Goal: Task Accomplishment & Management: Manage account settings

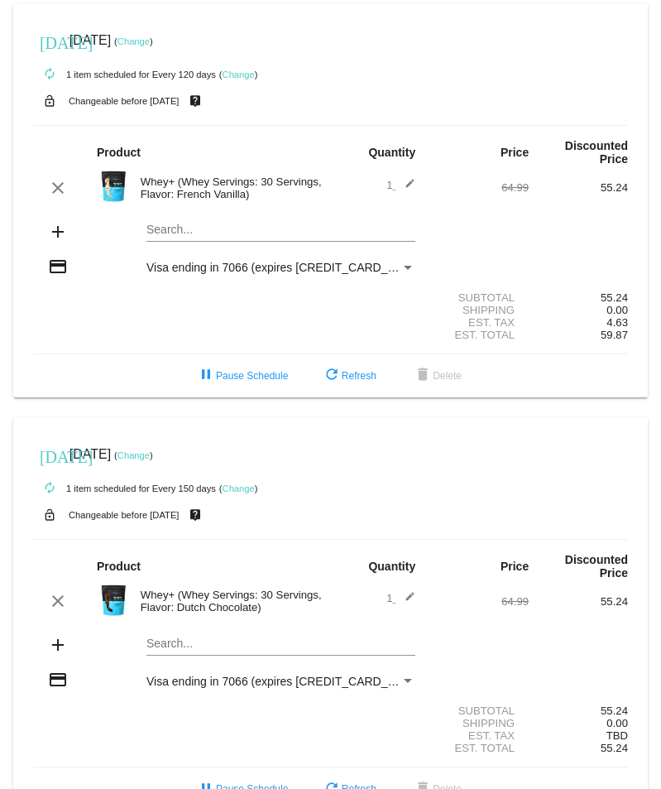
scroll to position [42, 0]
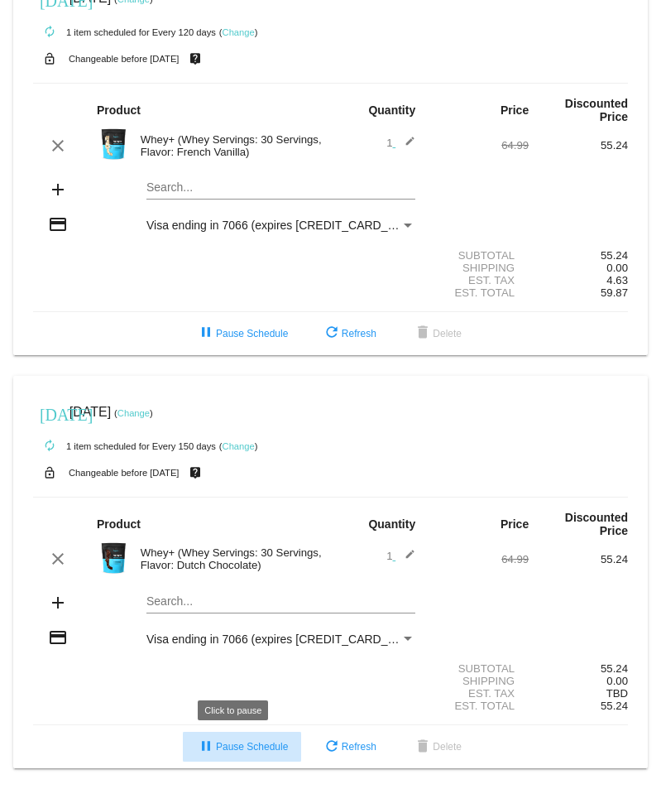
click at [223, 745] on span "pause Pause Schedule" at bounding box center [242, 747] width 92 height 12
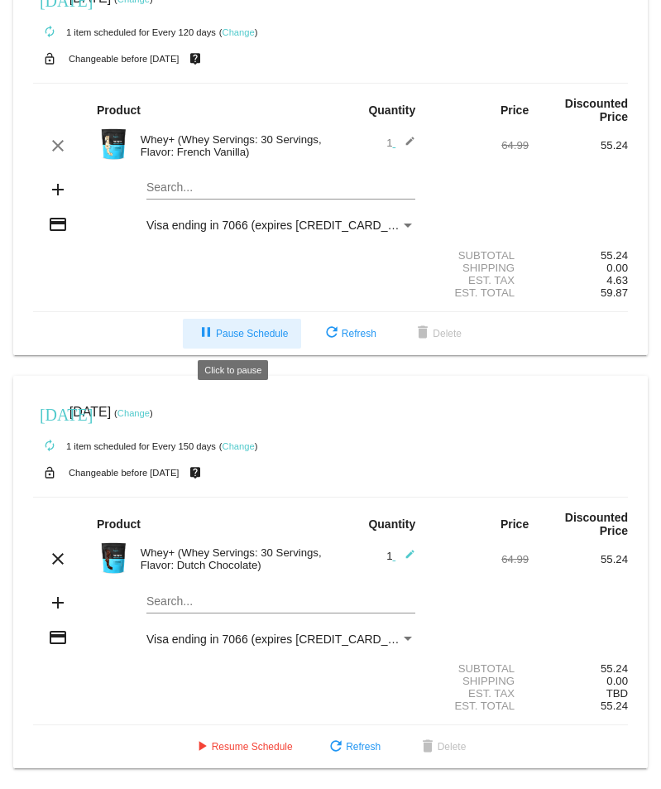
click at [228, 338] on span "pause Pause Schedule" at bounding box center [242, 334] width 92 height 12
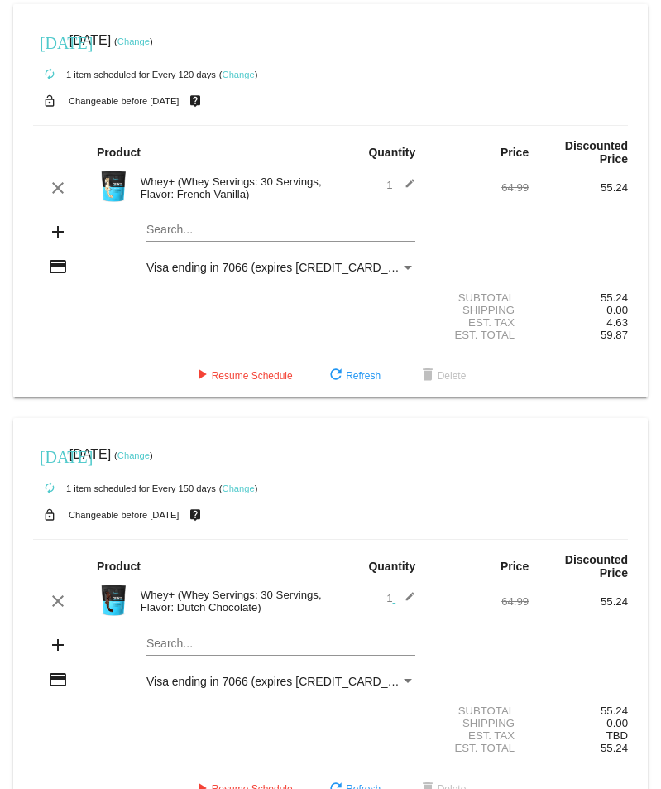
click at [150, 40] on link "Change" at bounding box center [134, 41] width 32 height 10
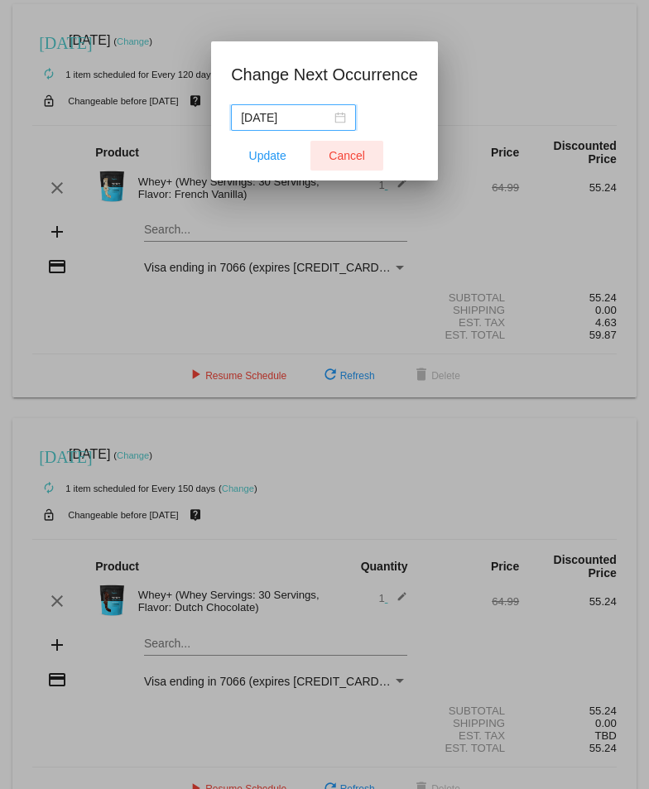
click at [360, 149] on span "Cancel" at bounding box center [347, 155] width 36 height 13
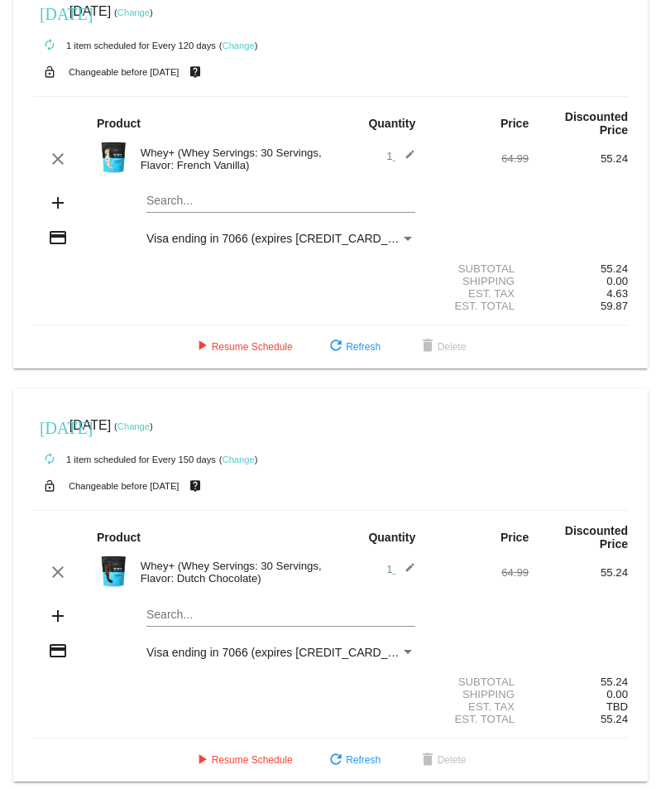
scroll to position [42, 0]
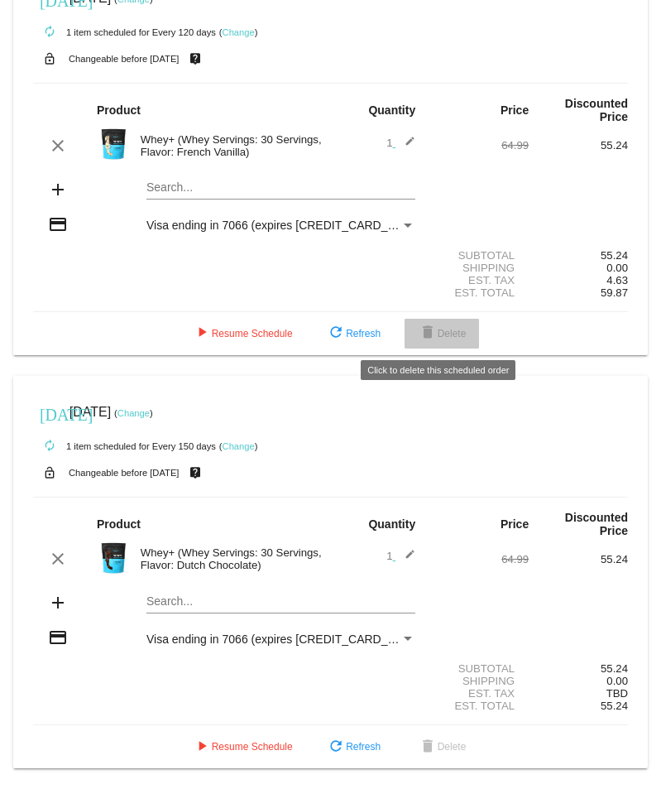
click at [432, 331] on mat-icon "delete" at bounding box center [428, 334] width 20 height 20
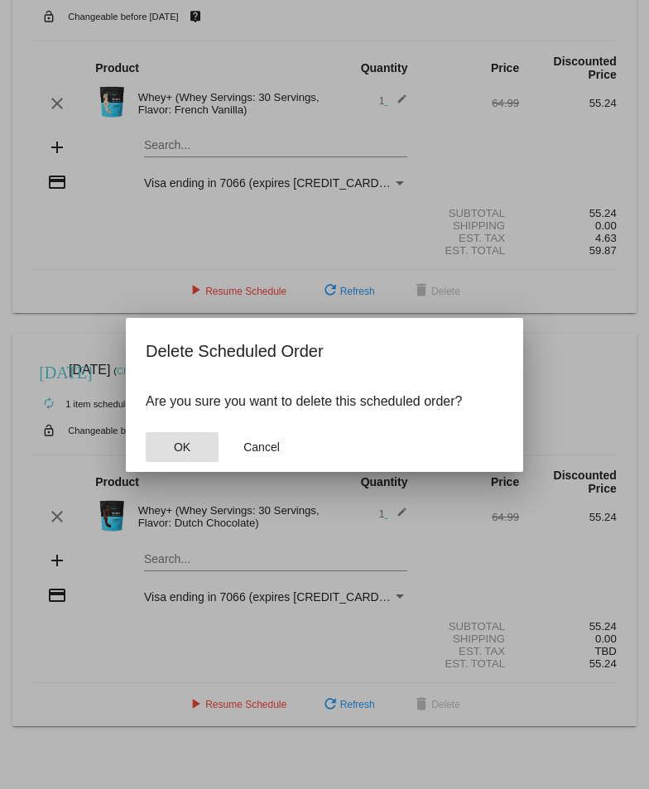
click at [174, 450] on span "OK" at bounding box center [182, 446] width 17 height 13
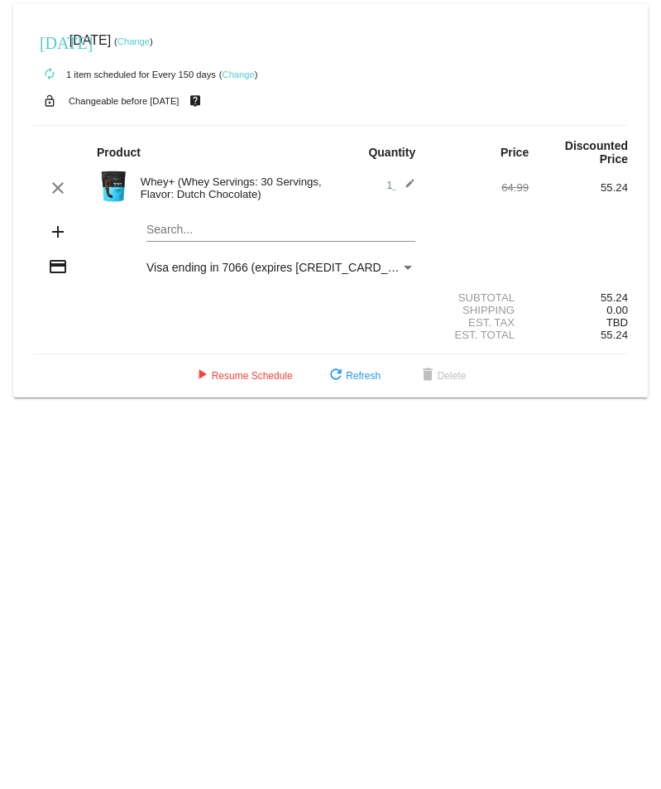
scroll to position [0, 0]
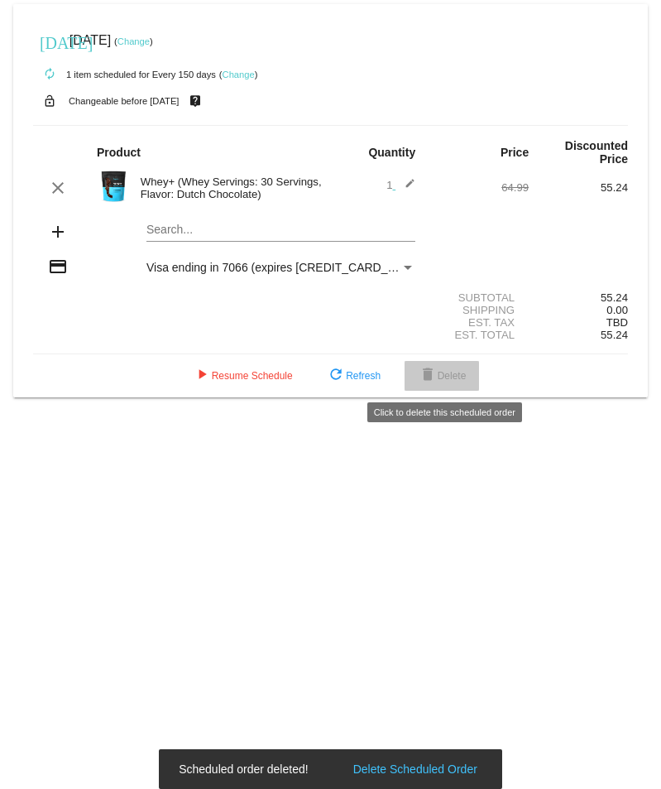
click at [453, 370] on span "delete Delete" at bounding box center [442, 376] width 49 height 12
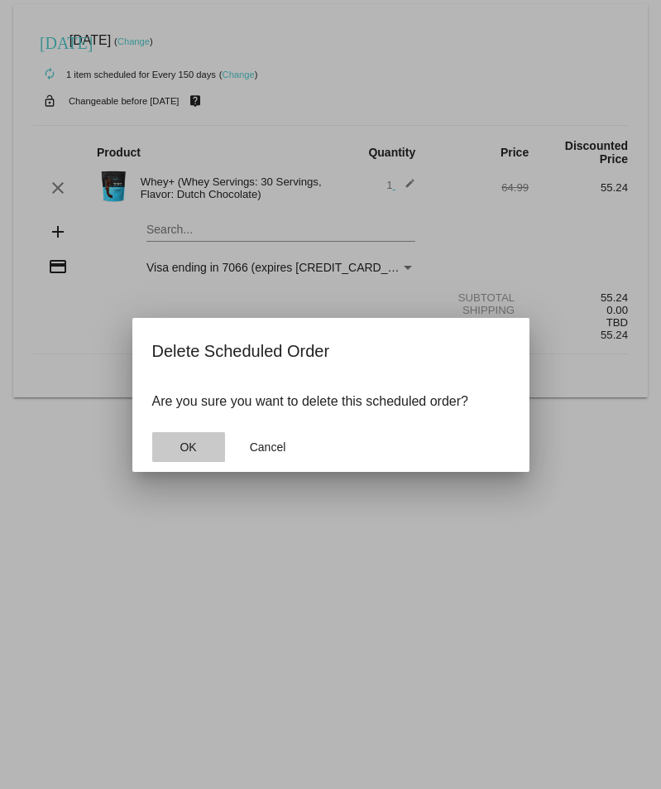
click at [194, 444] on span "OK" at bounding box center [188, 446] width 17 height 13
